Goal: Check status

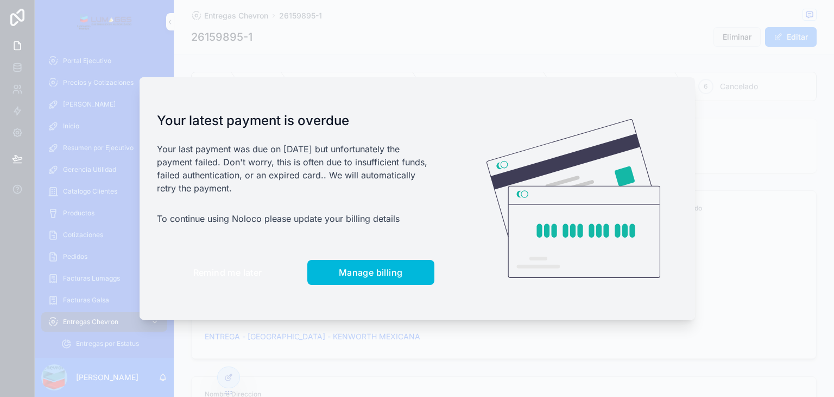
click at [236, 271] on span "Remind me later" at bounding box center [227, 272] width 69 height 11
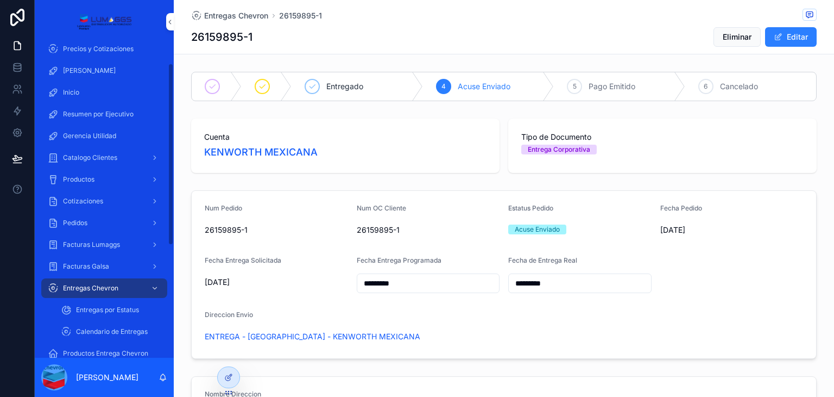
scroll to position [34, 0]
click at [112, 307] on span "Entregas por Estatus" at bounding box center [107, 309] width 63 height 9
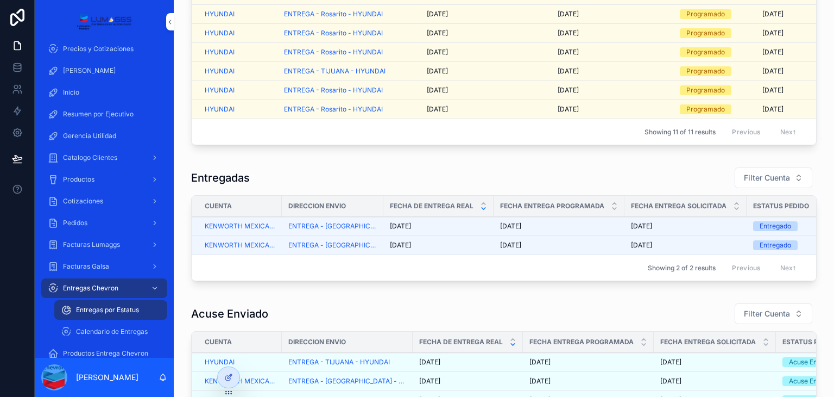
scroll to position [297, 0]
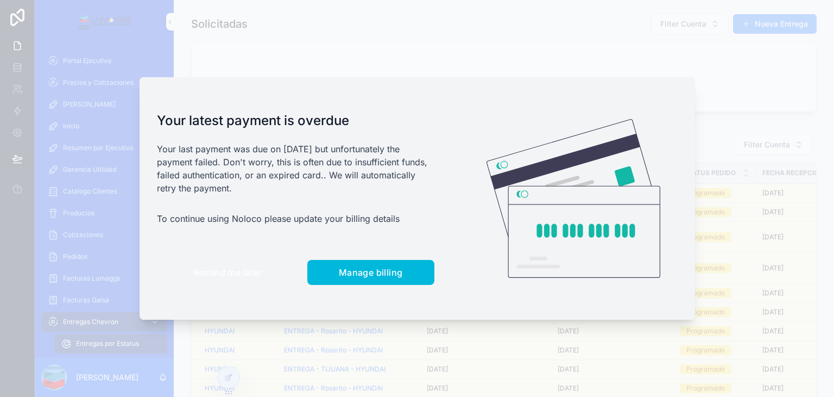
click at [195, 266] on button "Remind me later" at bounding box center [228, 272] width 142 height 25
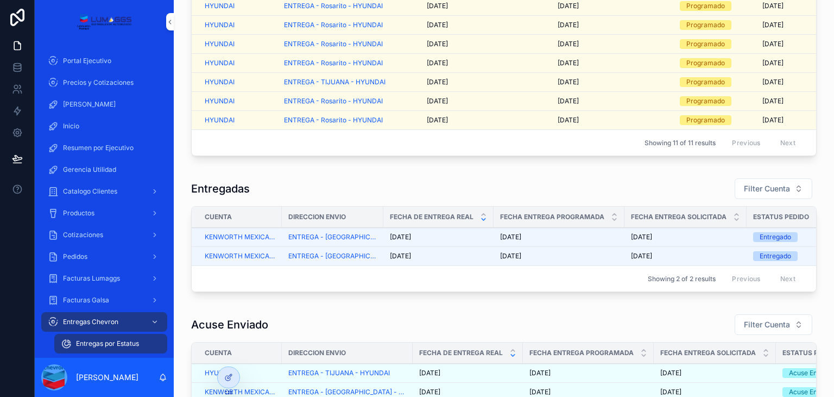
scroll to position [287, 0]
click at [471, 241] on div "6/10/2025 6/10/2025" at bounding box center [438, 237] width 97 height 9
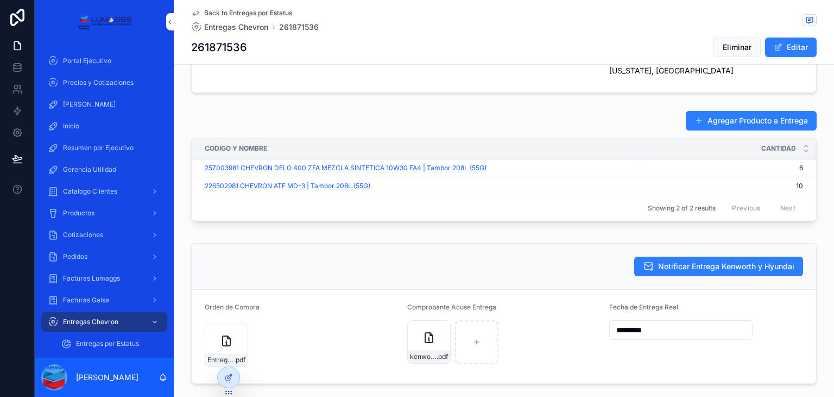
scroll to position [417, 0]
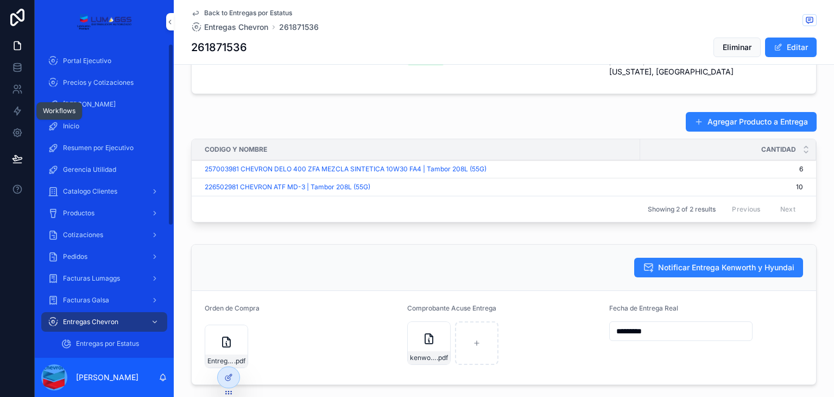
click at [18, 114] on icon at bounding box center [17, 110] width 11 height 11
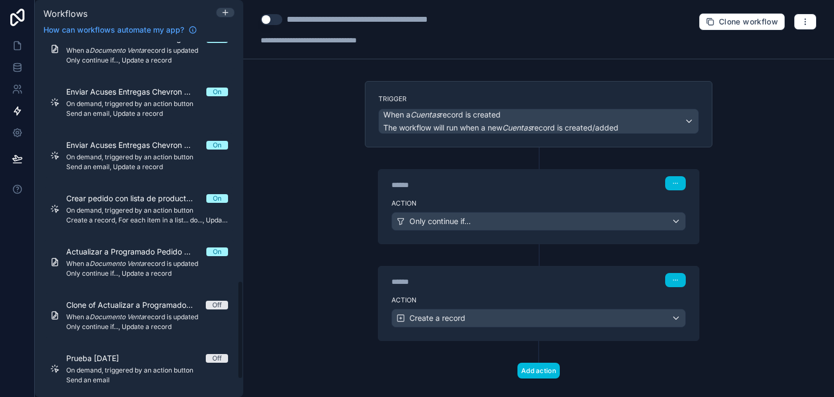
scroll to position [857, 0]
click at [135, 148] on span "Enviar Acuses Entregas Chevron a Kenworth y Hyundai" at bounding box center [136, 144] width 140 height 11
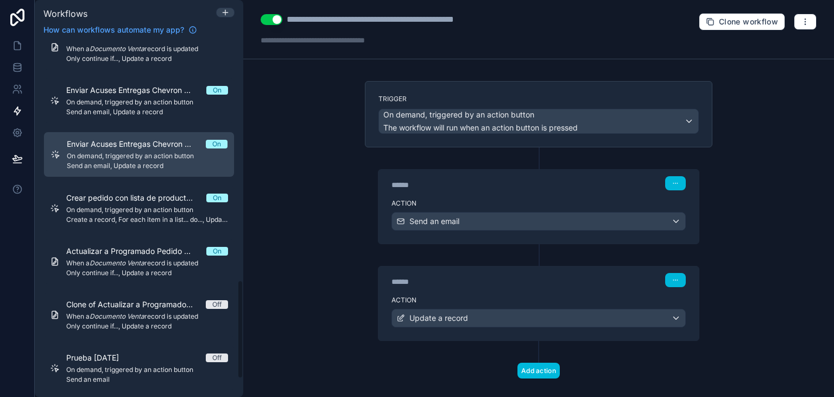
scroll to position [856, 0]
click at [794, 18] on button "button" at bounding box center [805, 22] width 23 height 16
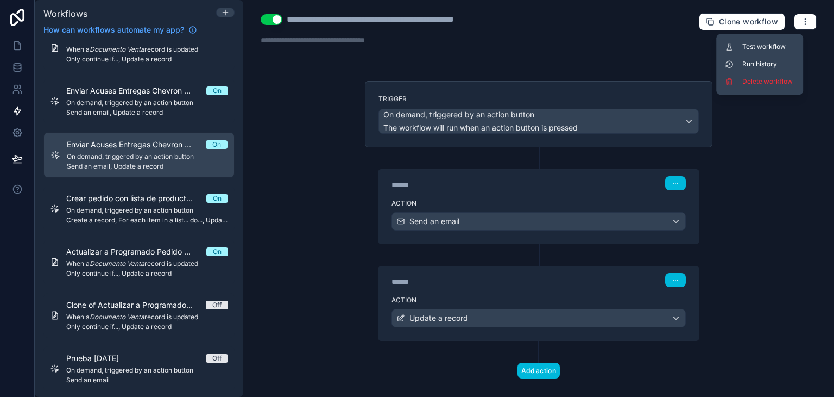
click at [760, 64] on span "Run history" at bounding box center [769, 64] width 52 height 9
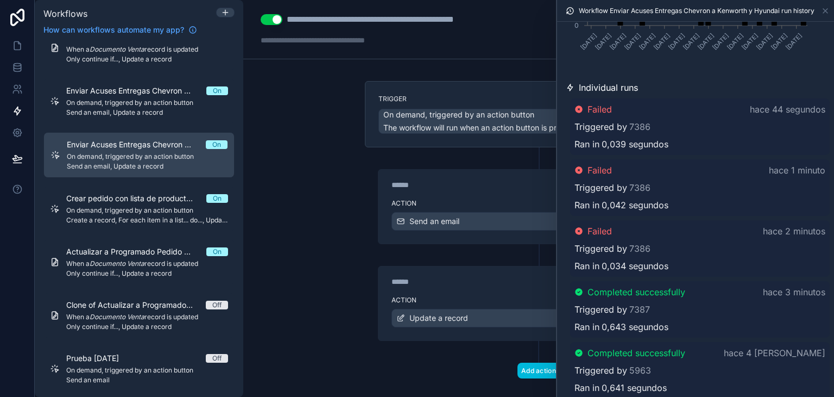
scroll to position [246, 0]
click at [671, 255] on div "Failed hace 2 minutos Triggered by 7386 Ran in 0,034 segundos" at bounding box center [700, 247] width 260 height 57
